Goal: Transaction & Acquisition: Purchase product/service

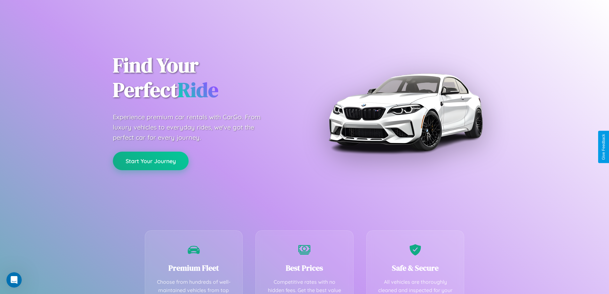
click at [150, 161] on button "Start Your Journey" at bounding box center [151, 160] width 76 height 19
click at [150, 160] on button "Start Your Journey" at bounding box center [151, 160] width 76 height 19
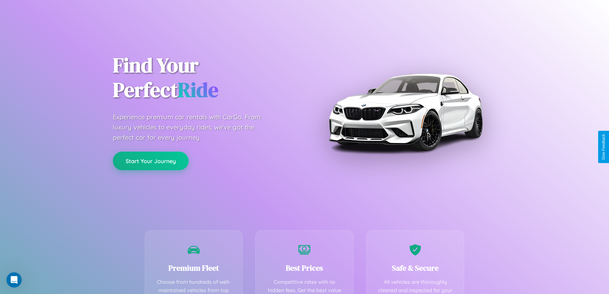
click at [150, 160] on button "Start Your Journey" at bounding box center [151, 160] width 76 height 19
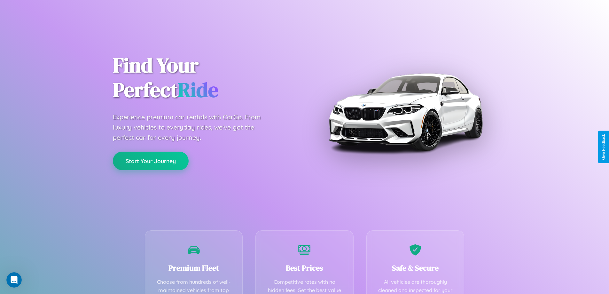
click at [150, 160] on button "Start Your Journey" at bounding box center [151, 160] width 76 height 19
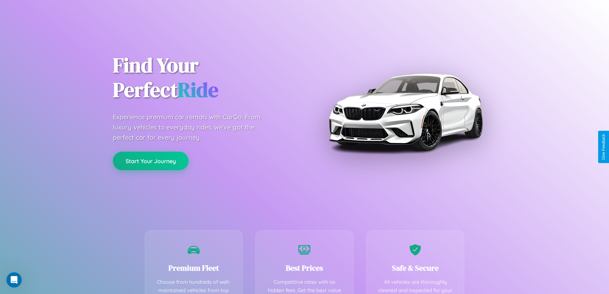
click at [150, 160] on button "Start Your Journey" at bounding box center [151, 160] width 76 height 19
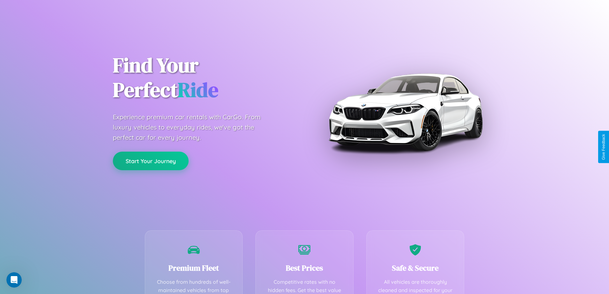
click at [150, 160] on button "Start Your Journey" at bounding box center [151, 160] width 76 height 19
